Goal: Task Accomplishment & Management: Use online tool/utility

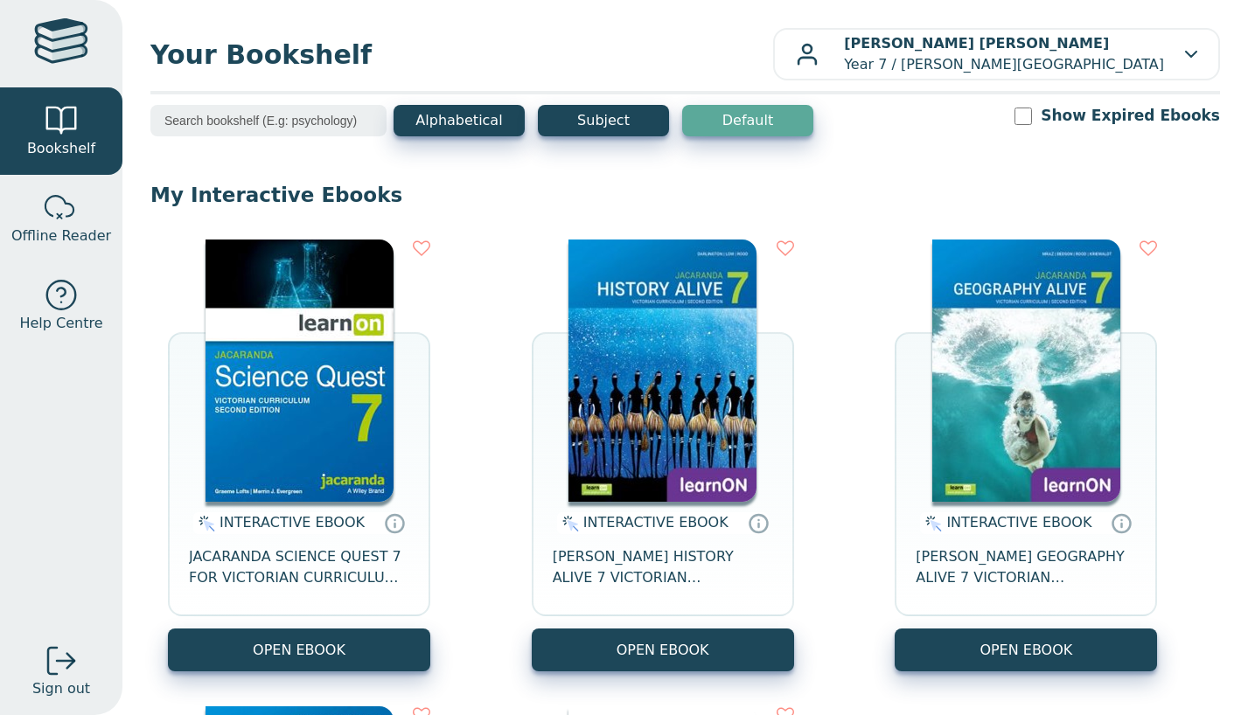
click at [269, 401] on img at bounding box center [300, 371] width 188 height 262
click at [650, 414] on img at bounding box center [663, 371] width 188 height 262
click at [683, 276] on img at bounding box center [663, 371] width 188 height 262
